Goal: Task Accomplishment & Management: Complete application form

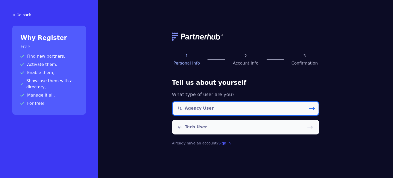
click at [199, 111] on link "Agency User" at bounding box center [245, 108] width 147 height 15
